Goal: Check status: Check status

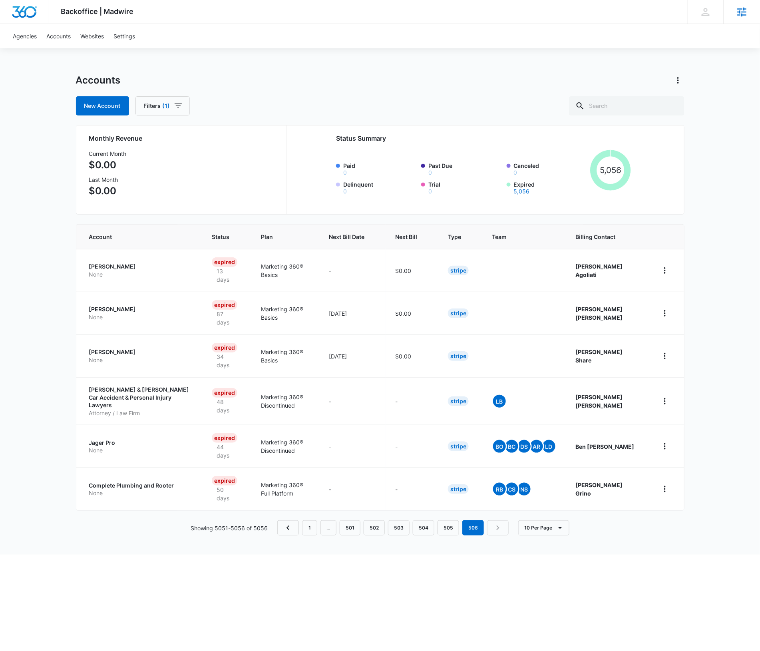
click at [736, 14] on icon at bounding box center [742, 12] width 12 height 12
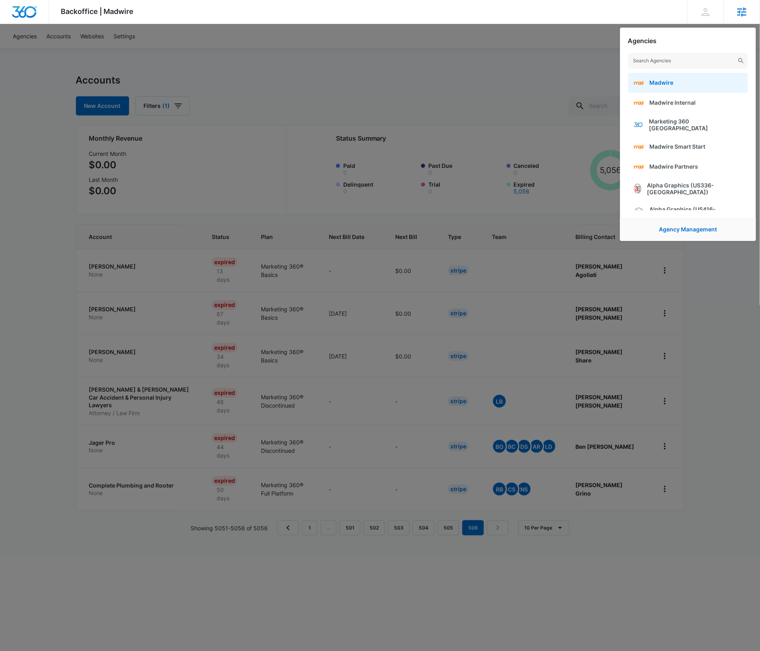
click at [690, 84] on link "Madwire" at bounding box center [688, 83] width 120 height 20
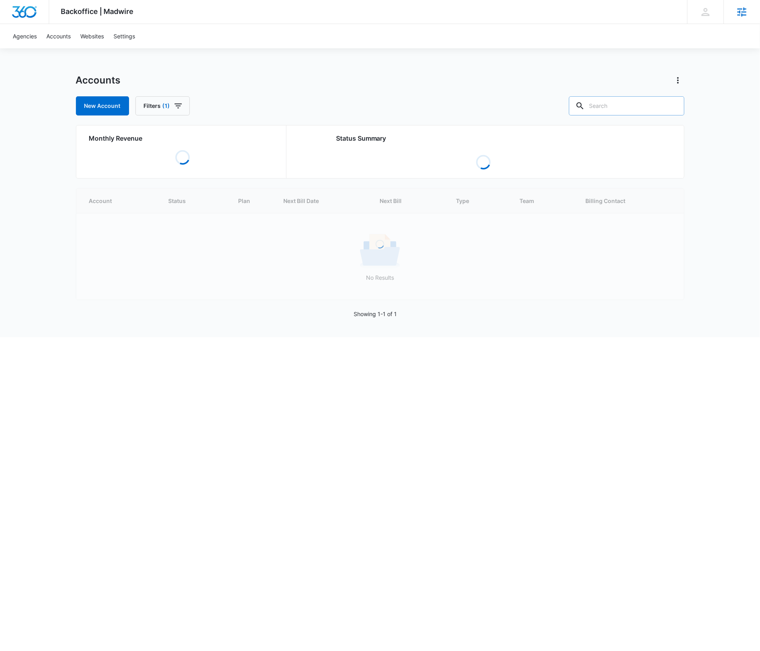
click at [637, 111] on input "text" at bounding box center [627, 105] width 116 height 19
paste input "m332206"
type input "m332206"
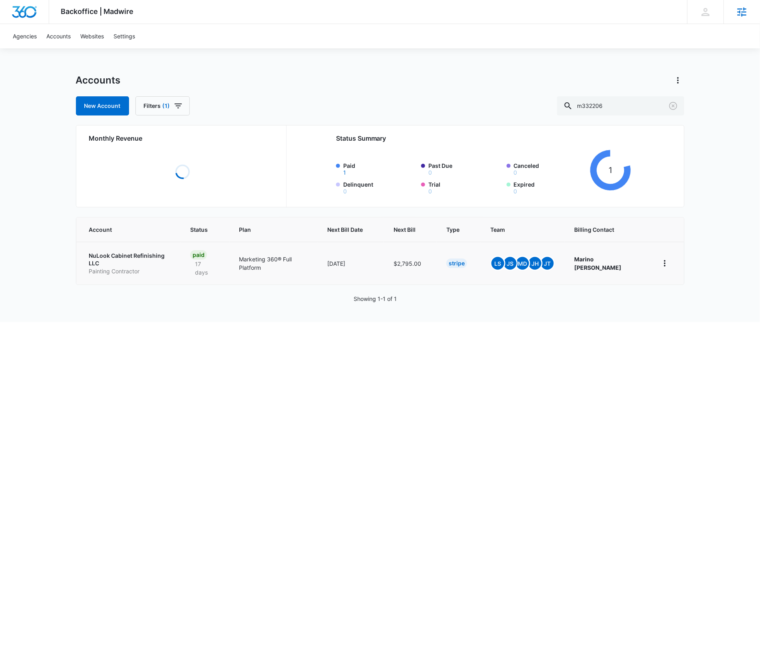
click at [137, 255] on p "NuLook Cabinet Refinishing LLC" at bounding box center [130, 260] width 82 height 16
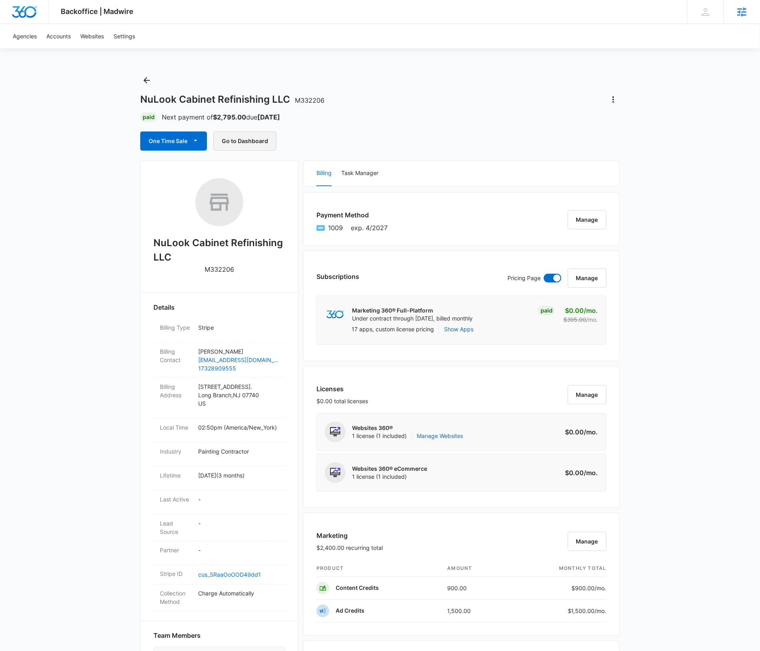
click at [259, 144] on button "Go to Dashboard" at bounding box center [244, 141] width 63 height 19
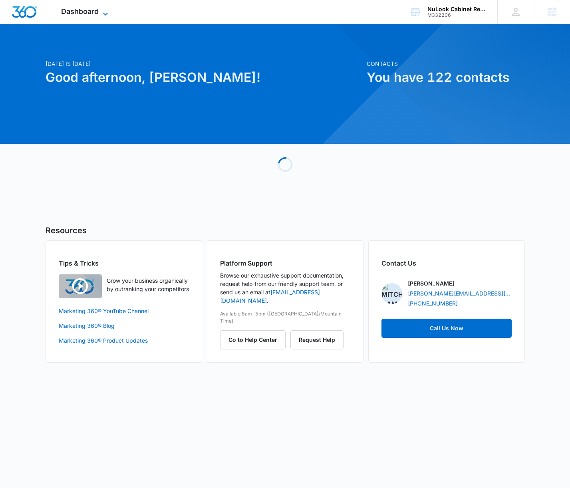
click at [99, 12] on span "Dashboard" at bounding box center [80, 11] width 38 height 8
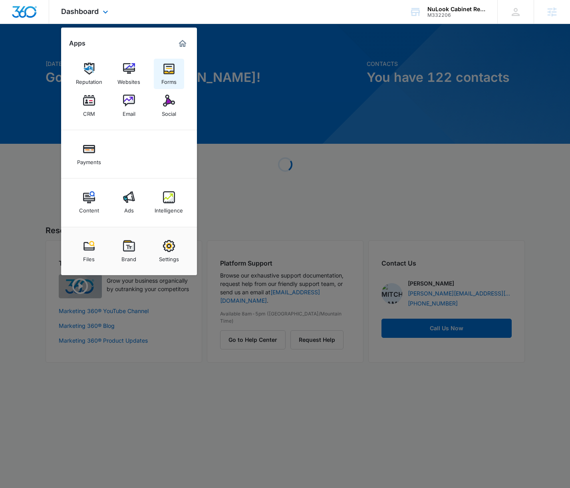
click at [164, 76] on div "Forms" at bounding box center [168, 80] width 15 height 10
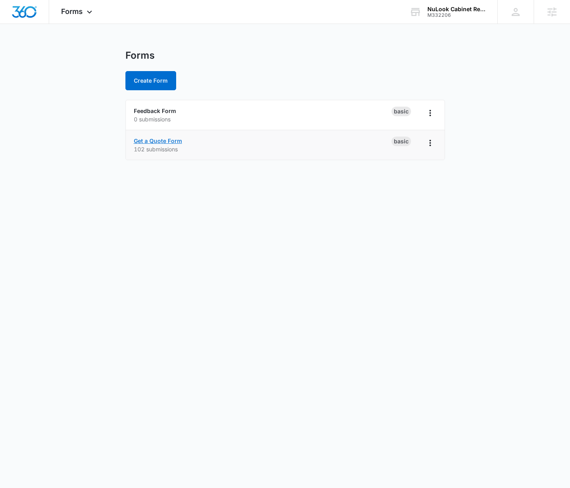
click at [162, 140] on link "Get a Quote Form" at bounding box center [158, 140] width 48 height 7
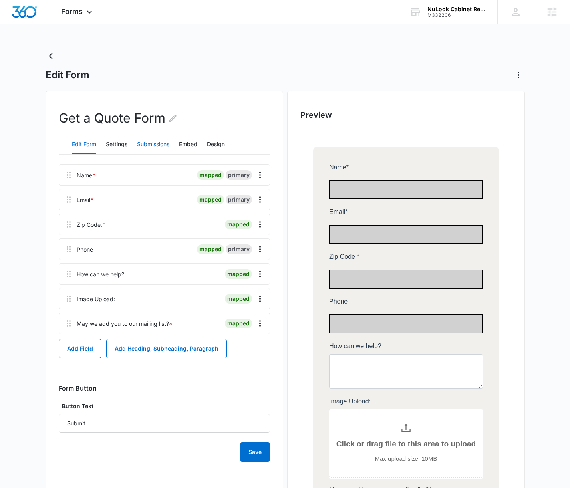
click at [162, 147] on button "Submissions" at bounding box center [153, 144] width 32 height 19
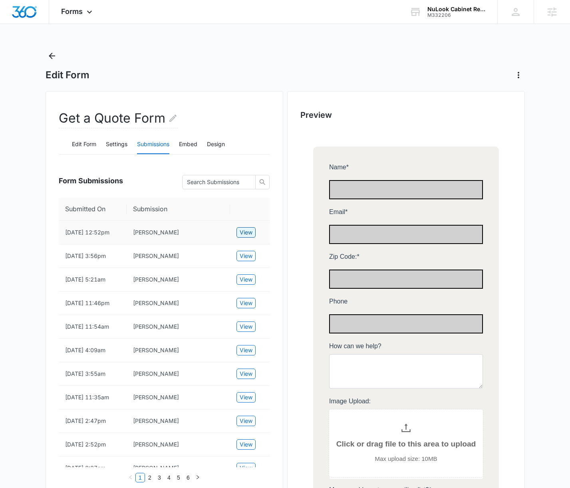
click at [243, 235] on span "View" at bounding box center [246, 232] width 13 height 9
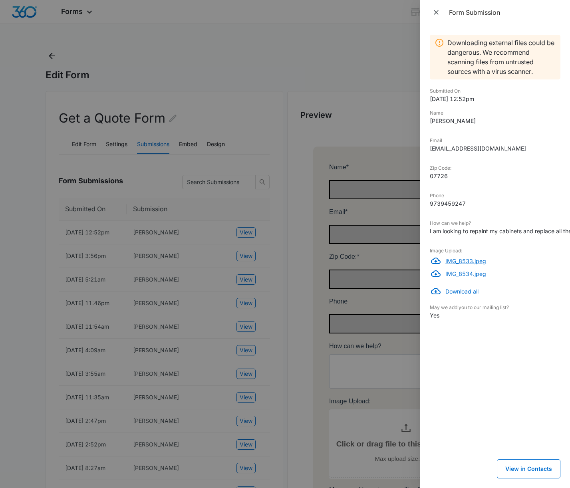
click at [470, 262] on p "IMG_8533.jpeg" at bounding box center [503, 261] width 115 height 8
